Goal: Transaction & Acquisition: Purchase product/service

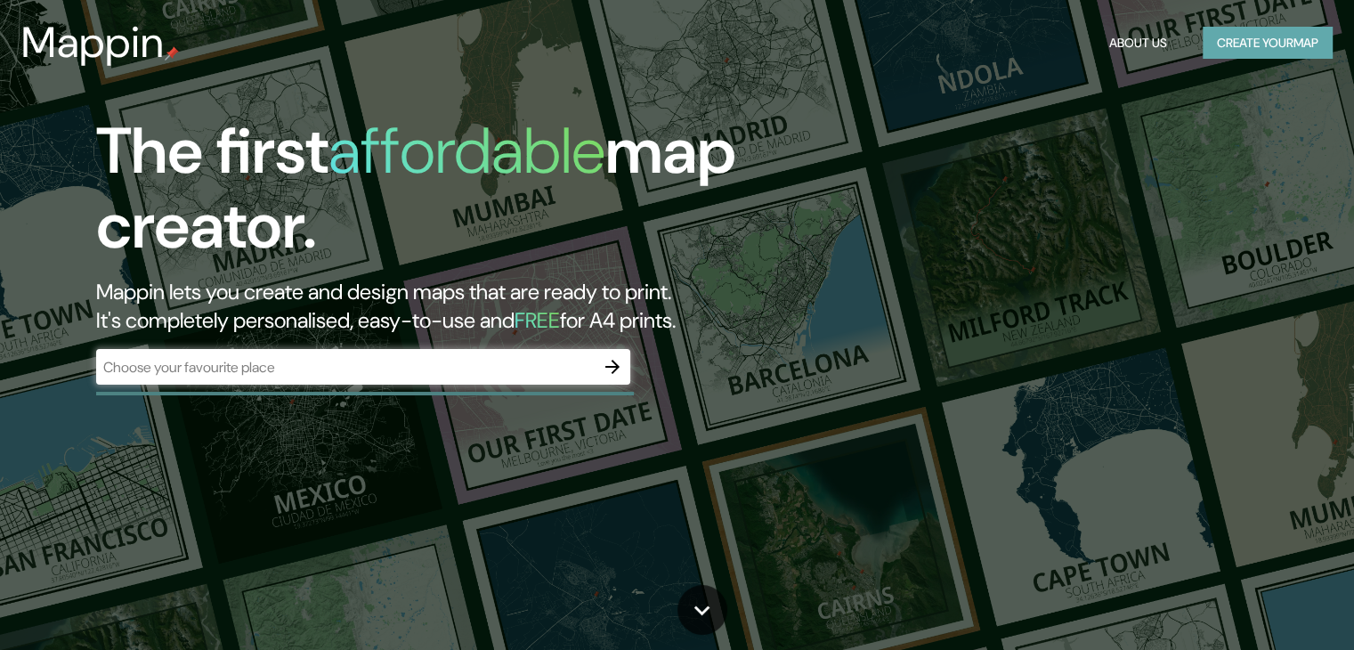
click at [1283, 47] on button "Create your map" at bounding box center [1268, 43] width 130 height 33
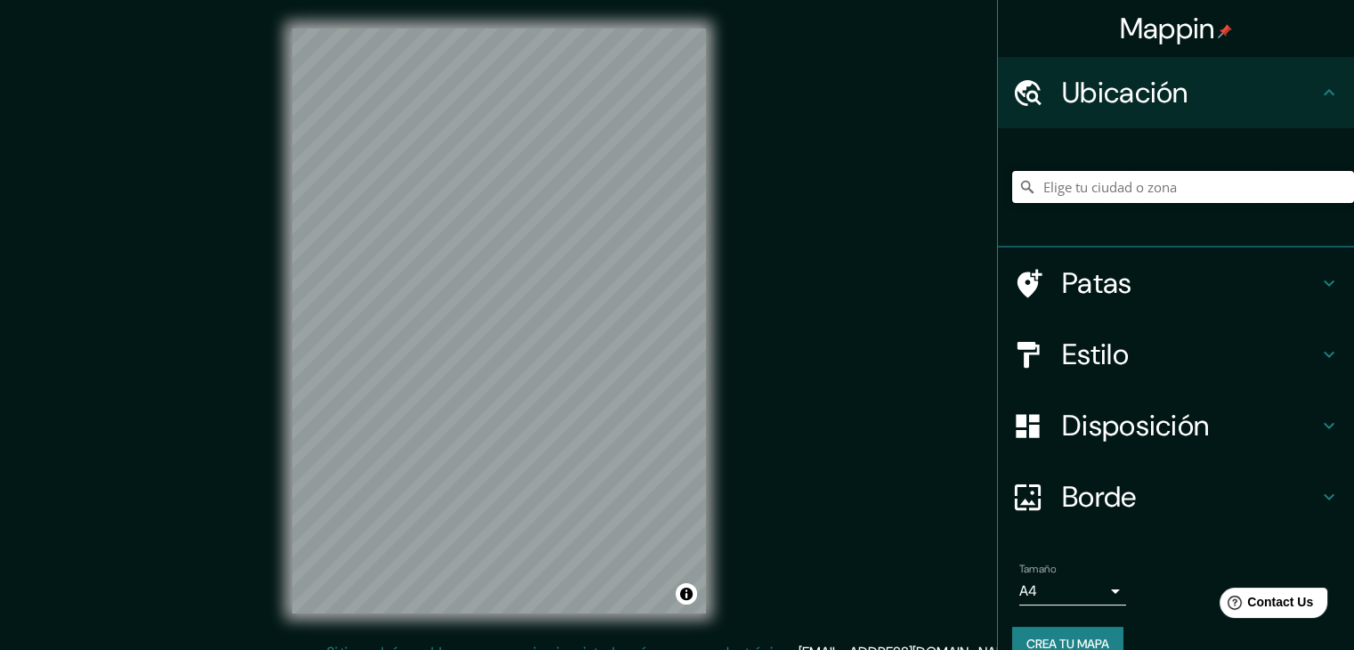
click at [1122, 183] on input "Elige tu ciudad o zona" at bounding box center [1183, 187] width 342 height 32
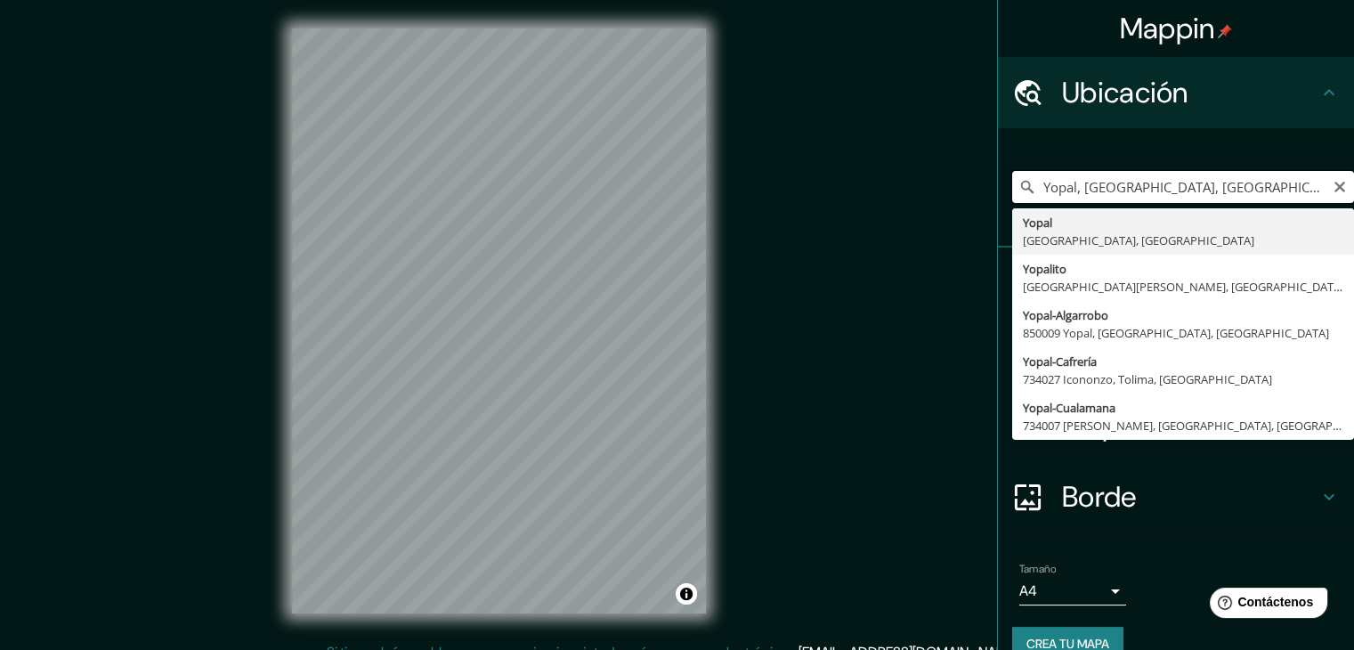
type input "Yopal, [GEOGRAPHIC_DATA], [GEOGRAPHIC_DATA]"
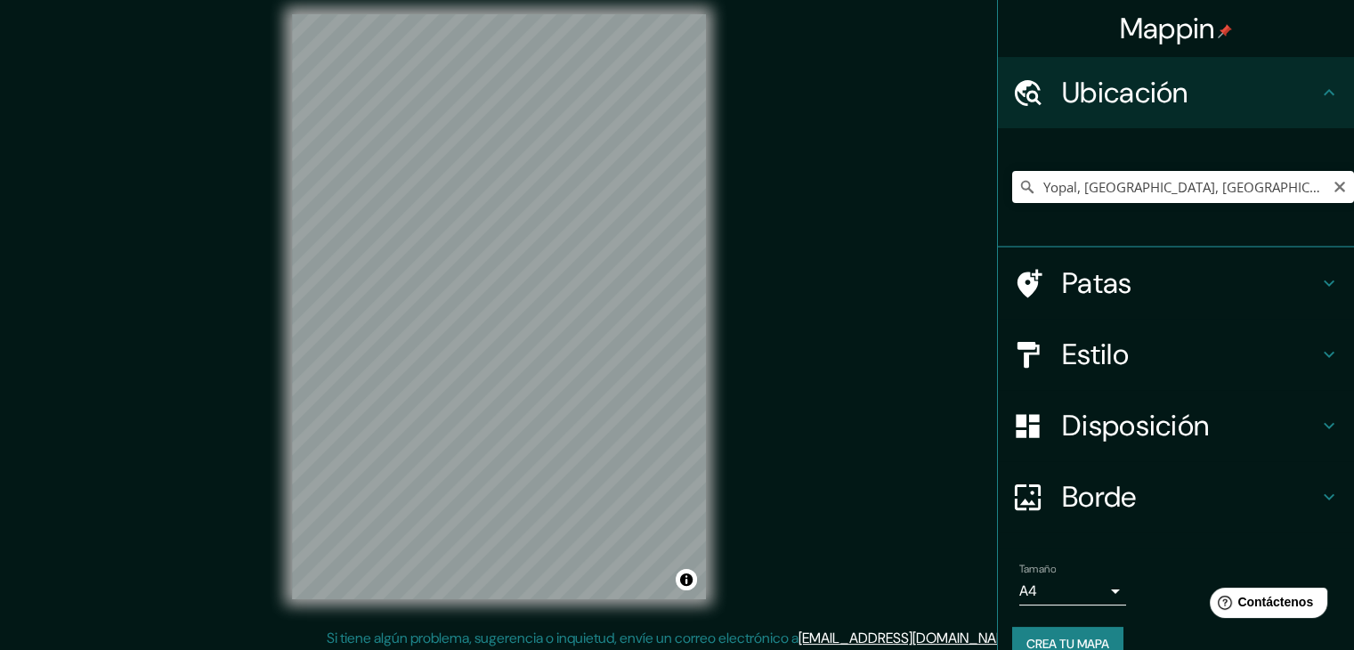
scroll to position [20, 0]
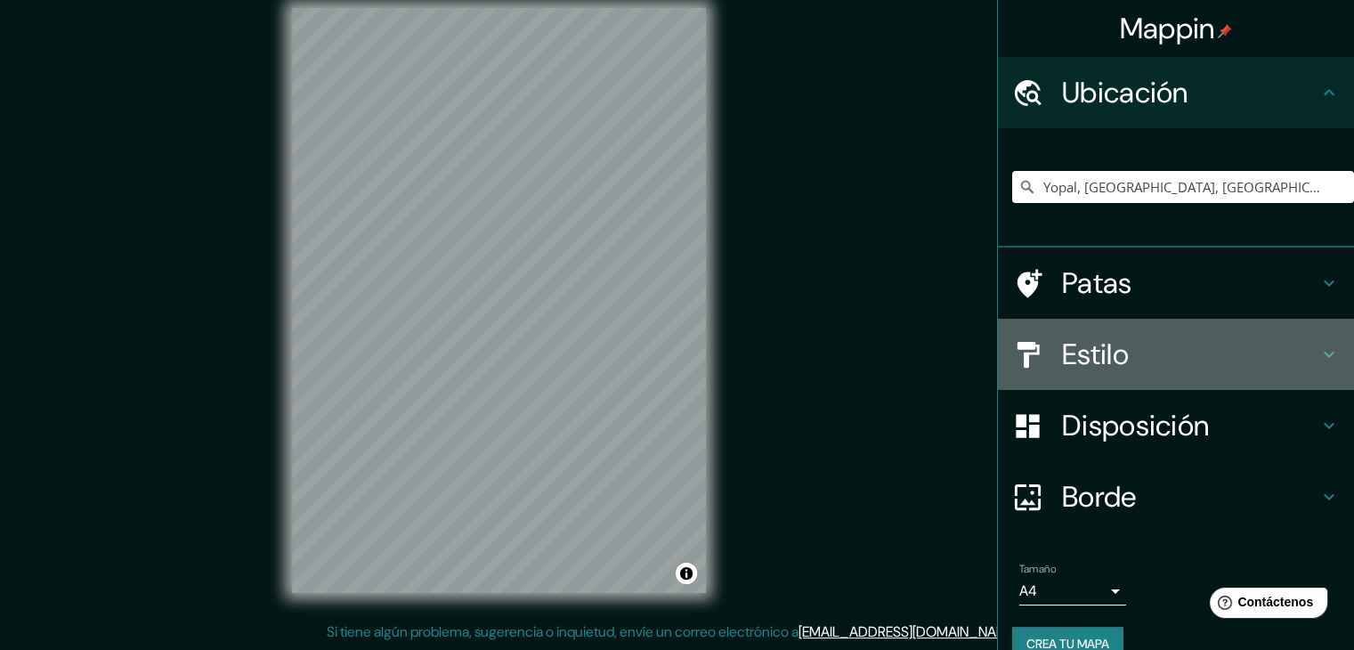
click at [1232, 347] on h4 "Estilo" at bounding box center [1190, 355] width 256 height 36
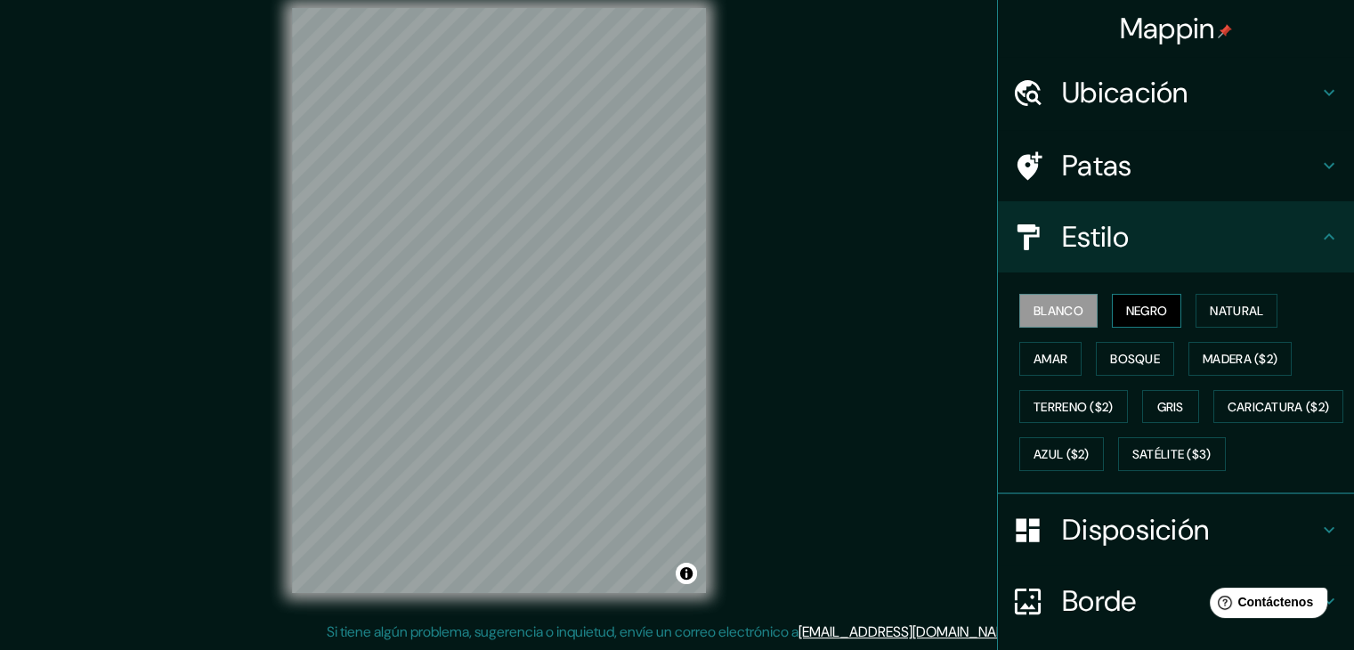
click at [1129, 312] on font "Negro" at bounding box center [1147, 311] width 42 height 16
click at [1210, 309] on font "Natural" at bounding box center [1236, 311] width 53 height 16
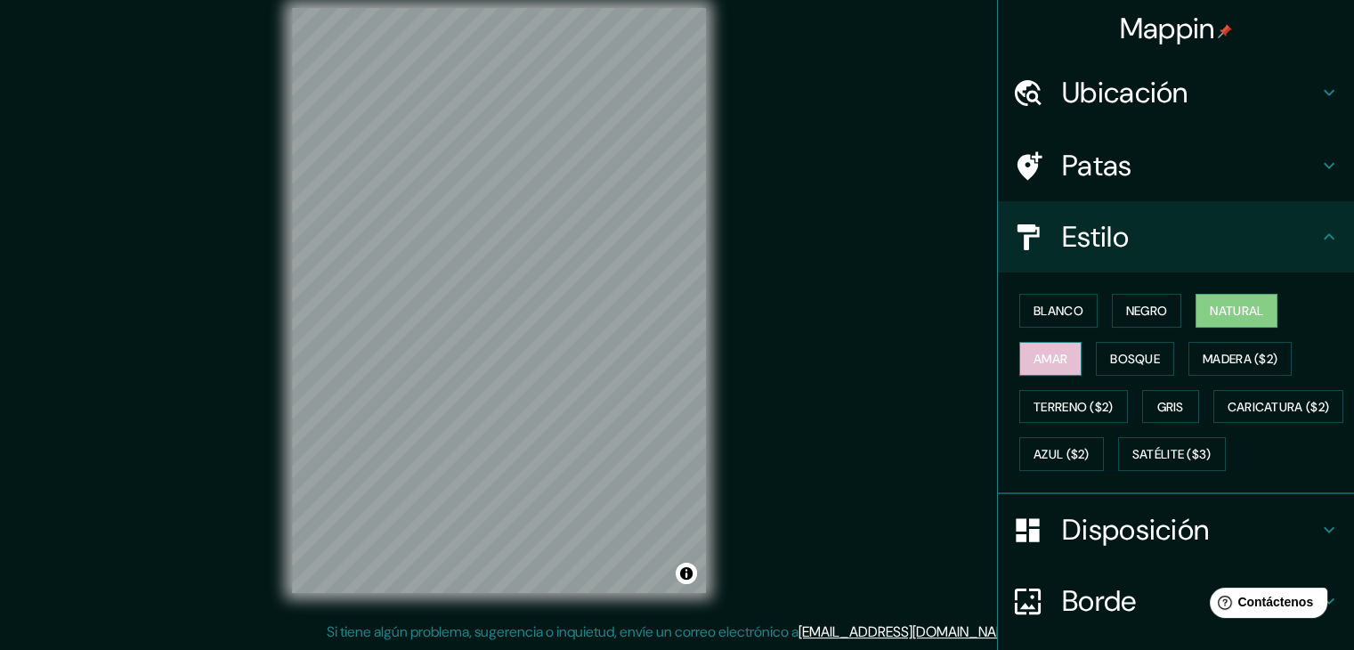
click at [1050, 362] on font "Amar" at bounding box center [1051, 359] width 34 height 16
click at [1115, 356] on font "Bosque" at bounding box center [1135, 359] width 50 height 16
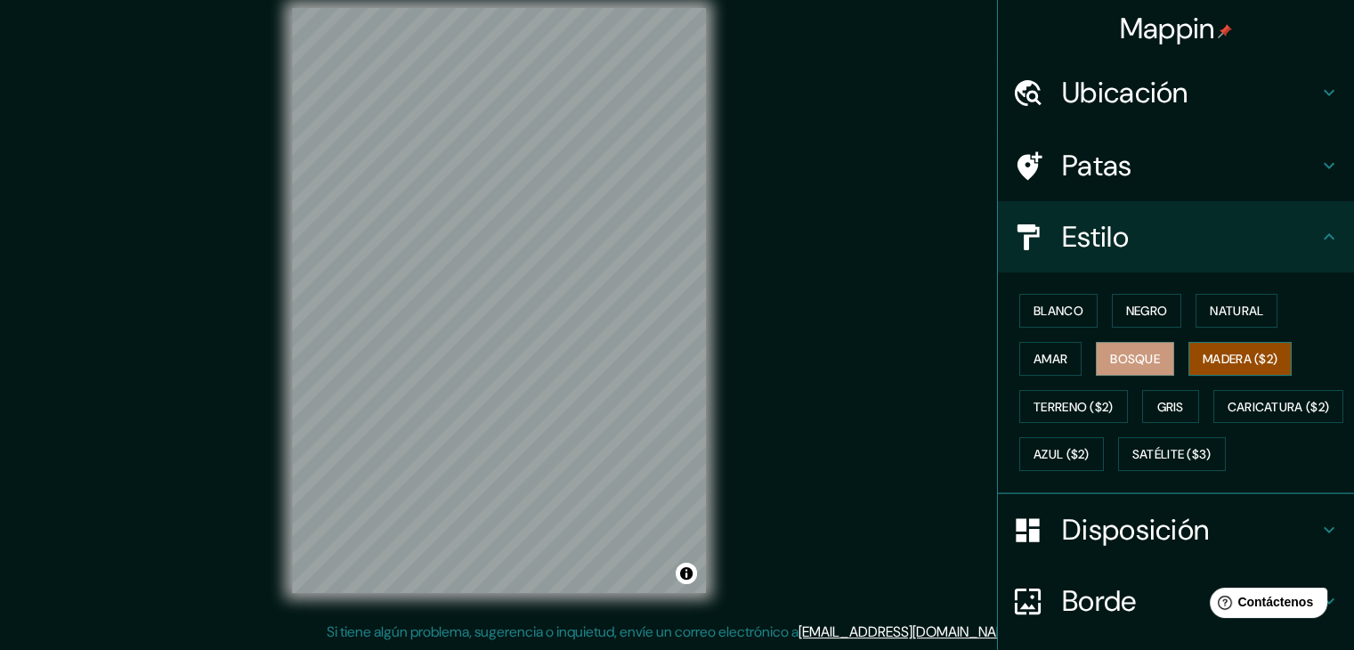
click at [1210, 348] on font "Madera ($2)" at bounding box center [1240, 358] width 75 height 23
click at [1054, 403] on font "Terreno ($2)" at bounding box center [1074, 407] width 80 height 16
click at [1110, 361] on font "Bosque" at bounding box center [1135, 359] width 50 height 16
click at [1090, 452] on font "Azul ($2)" at bounding box center [1062, 455] width 56 height 16
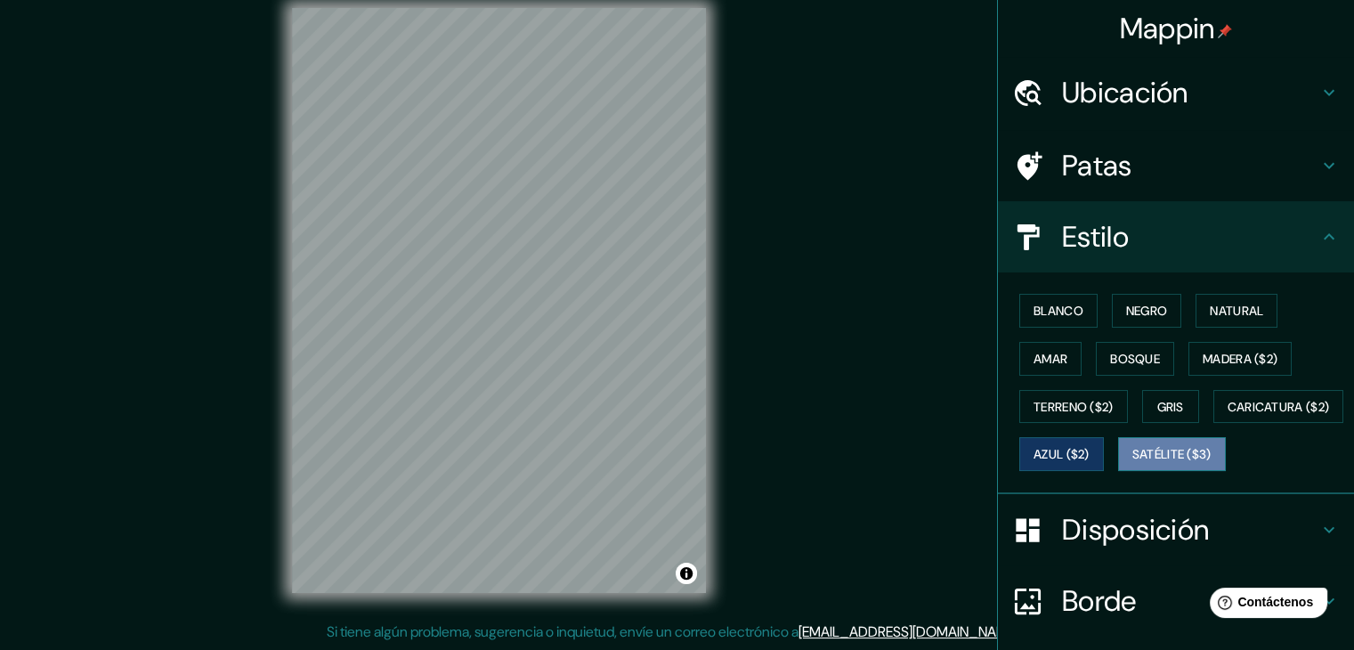
click at [1133, 463] on font "Satélite ($3)" at bounding box center [1172, 455] width 79 height 16
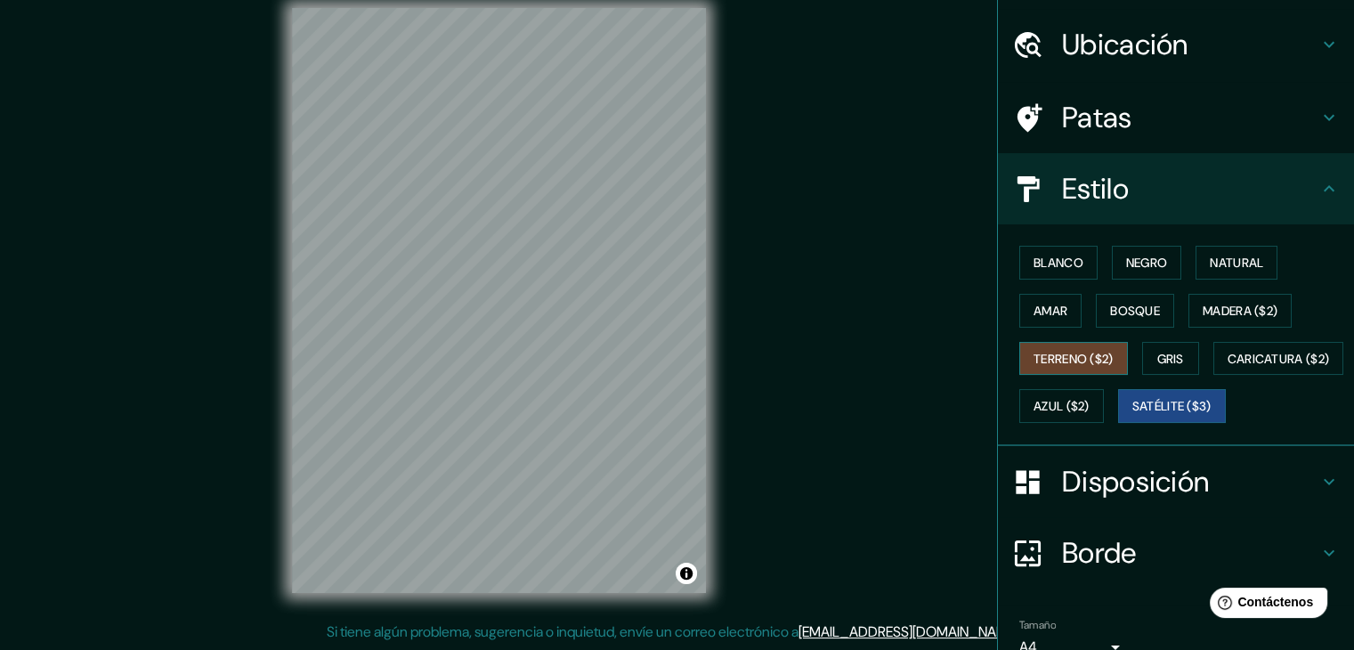
scroll to position [178, 0]
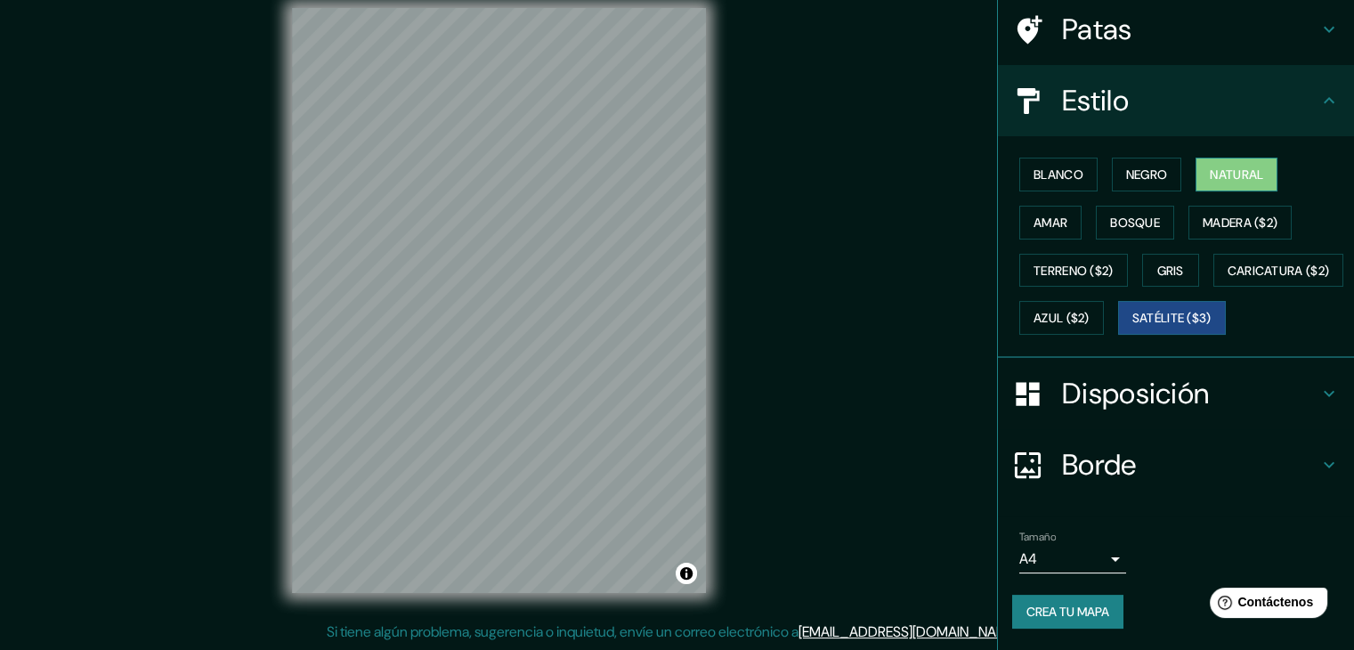
click at [1225, 167] on font "Natural" at bounding box center [1236, 175] width 53 height 16
click at [876, 119] on div "Mappin Ubicación Yopal, [GEOGRAPHIC_DATA], [GEOGRAPHIC_DATA] Patas Estilo Blanc…" at bounding box center [677, 315] width 1354 height 670
